Goal: Check status: Check status

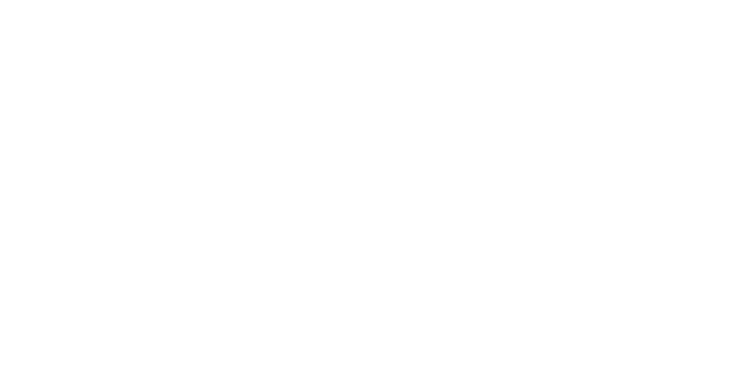
select select ""tech_finance_biz_ops_cos""
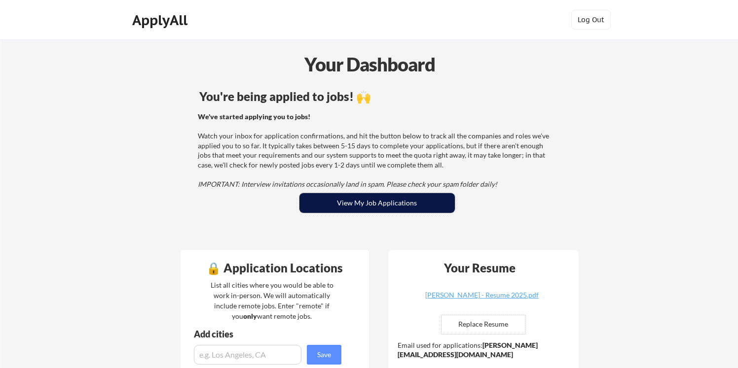
click at [385, 209] on button "View My Job Applications" at bounding box center [376, 203] width 155 height 20
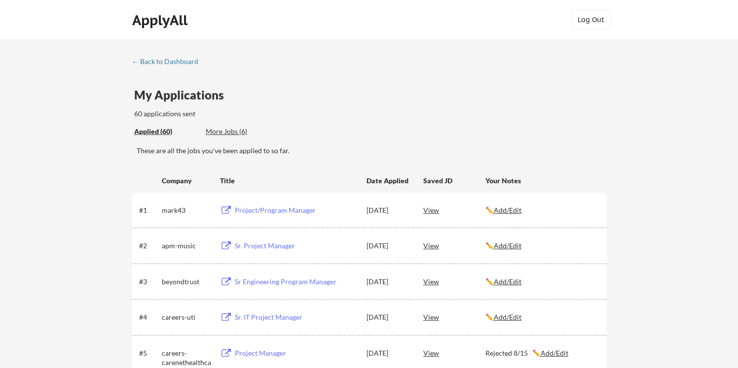
click at [251, 245] on div "Sr. Project Manager" at bounding box center [296, 246] width 122 height 10
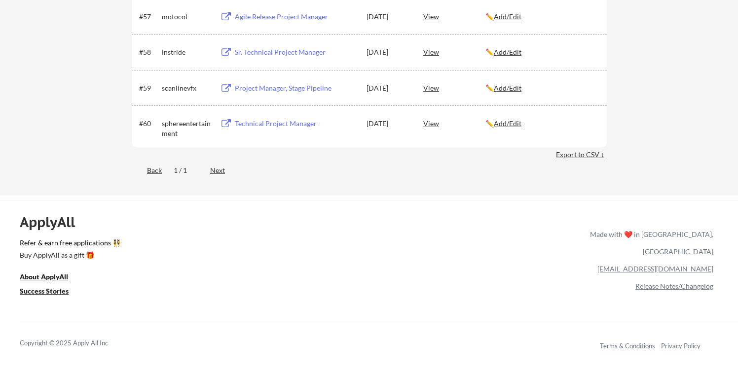
scroll to position [2553, 0]
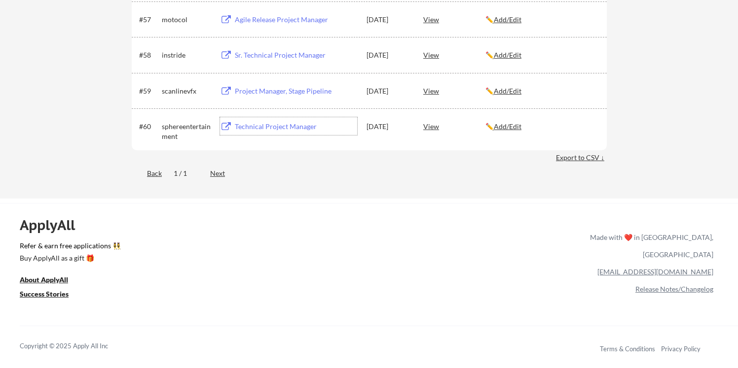
click at [233, 127] on div "Technical Project Manager" at bounding box center [294, 126] width 125 height 18
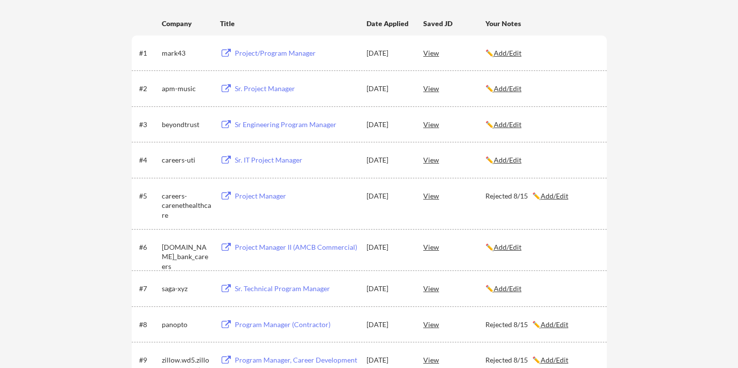
scroll to position [0, 0]
